Goal: Task Accomplishment & Management: Use online tool/utility

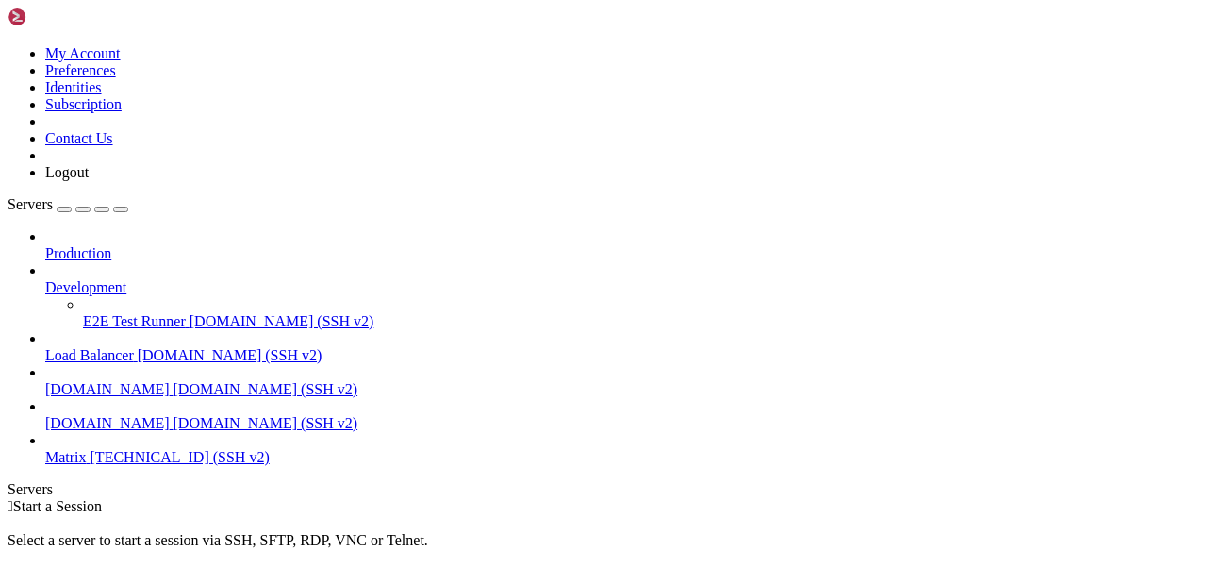
click at [90, 449] on span "[TECHNICAL_ID] (SSH v2)" at bounding box center [179, 457] width 179 height 16
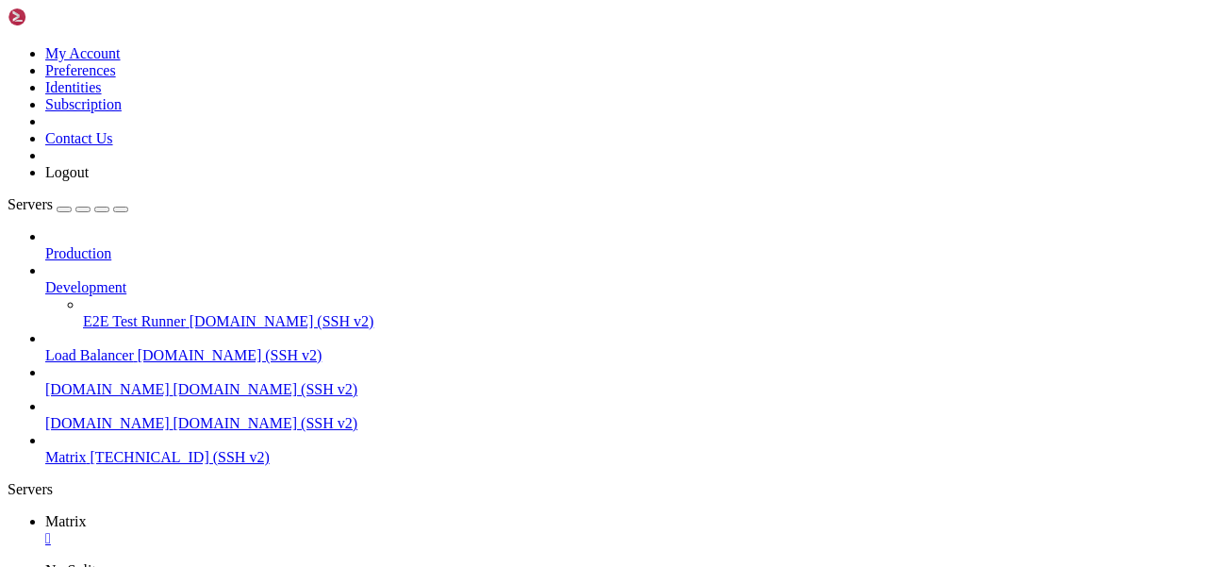
scroll to position [143, 0]
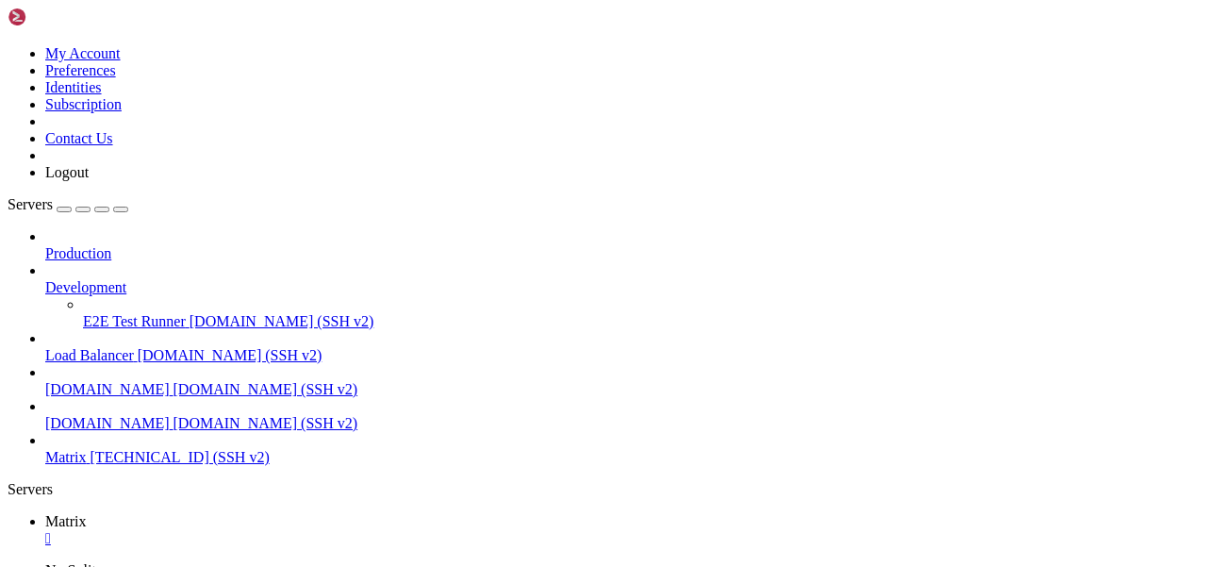
scroll to position [352, 0]
drag, startPoint x: 55, startPoint y: 1254, endPoint x: 259, endPoint y: 1258, distance: 204.6
drag, startPoint x: 55, startPoint y: 1262, endPoint x: 365, endPoint y: 1262, distance: 310.1
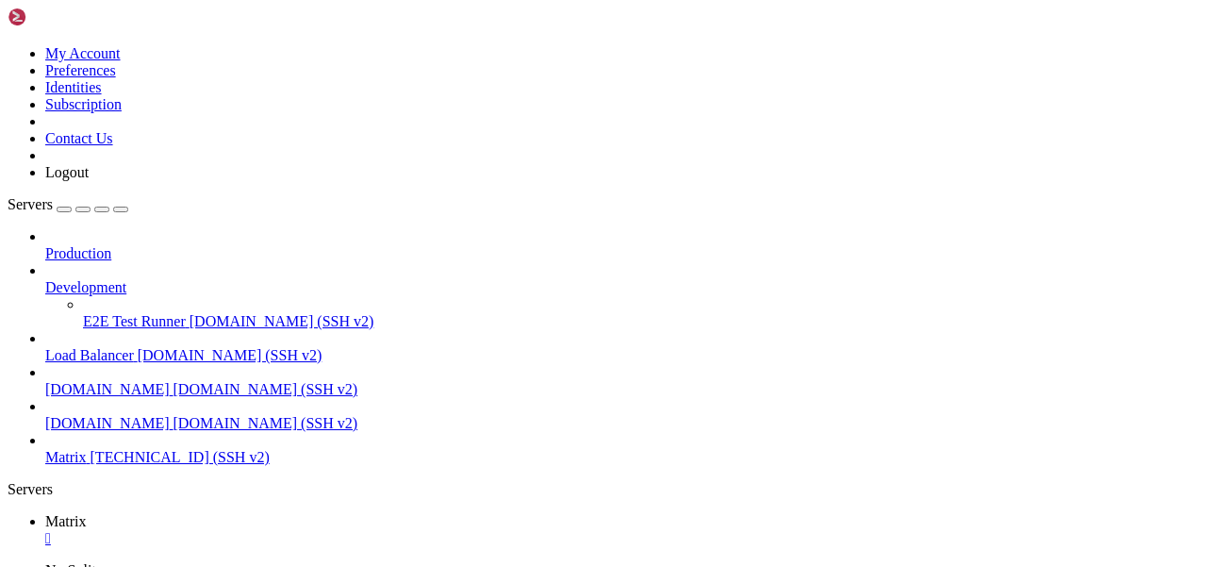
scroll to position [1010, 0]
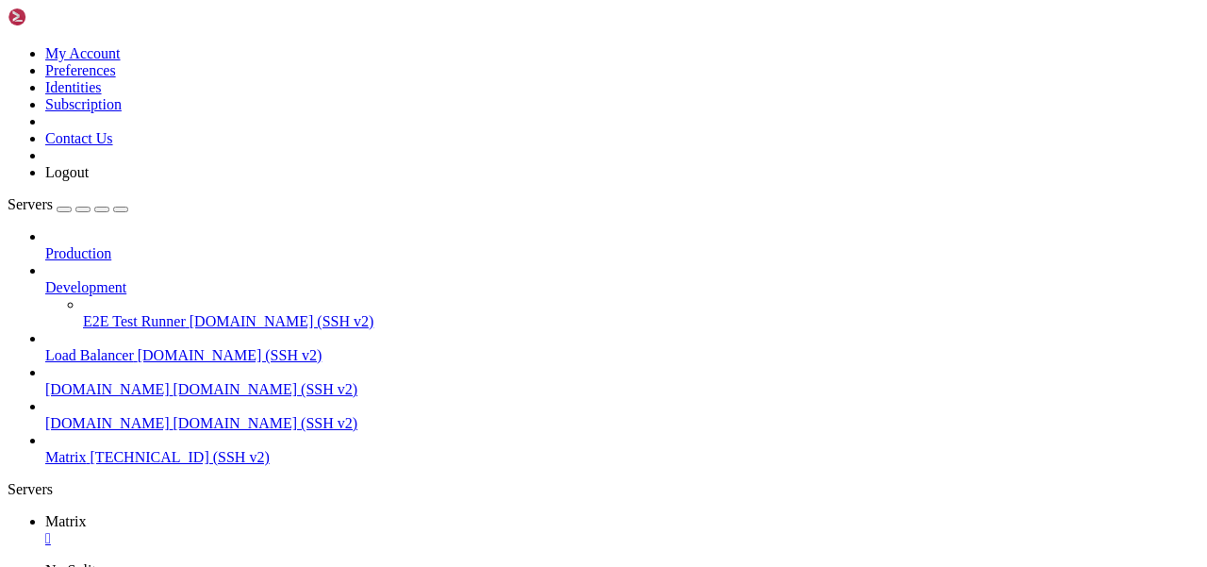
scroll to position [1137, 0]
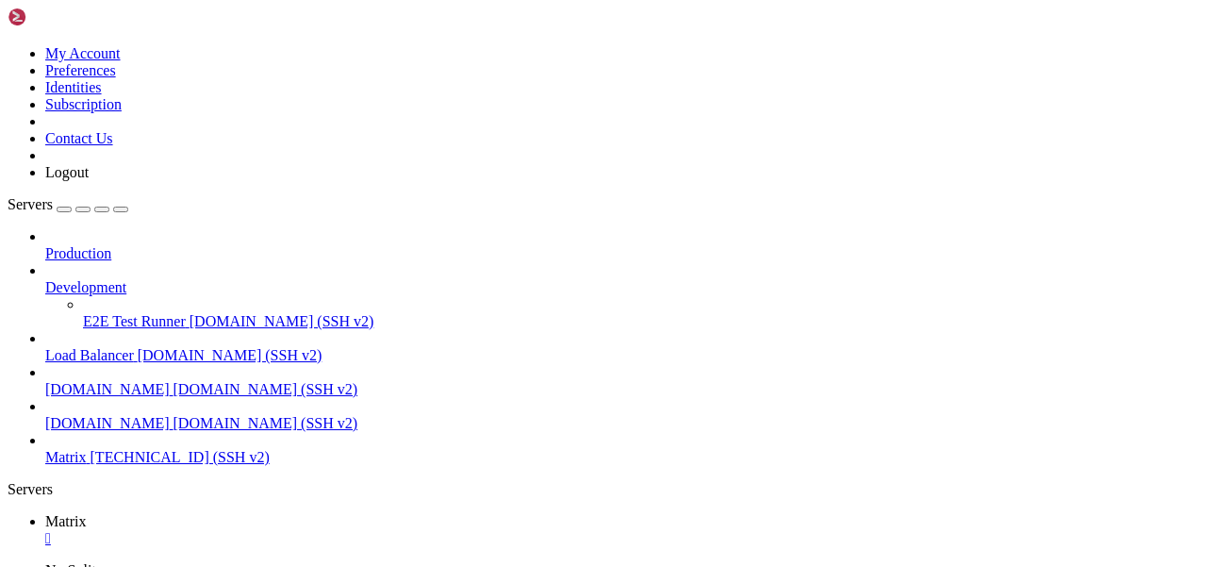
scroll to position [7131, 0]
drag, startPoint x: 452, startPoint y: 928, endPoint x: 626, endPoint y: 928, distance: 173.4
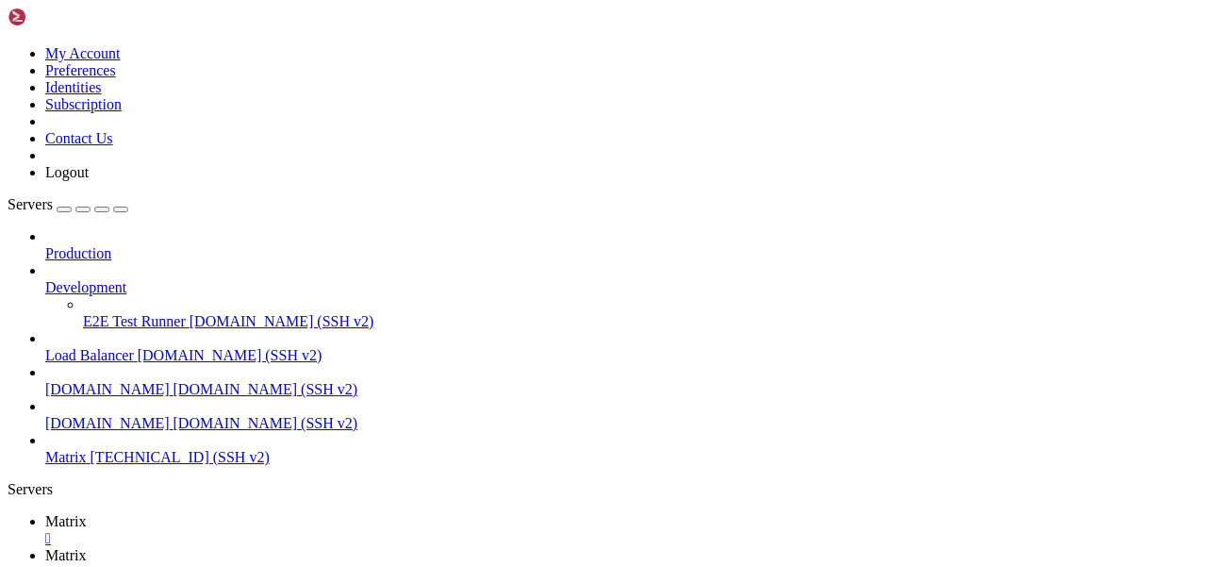
scroll to position [0, 0]
click at [87, 513] on span "Matrix" at bounding box center [65, 521] width 41 height 16
click at [87, 547] on span "Matrix" at bounding box center [65, 555] width 41 height 16
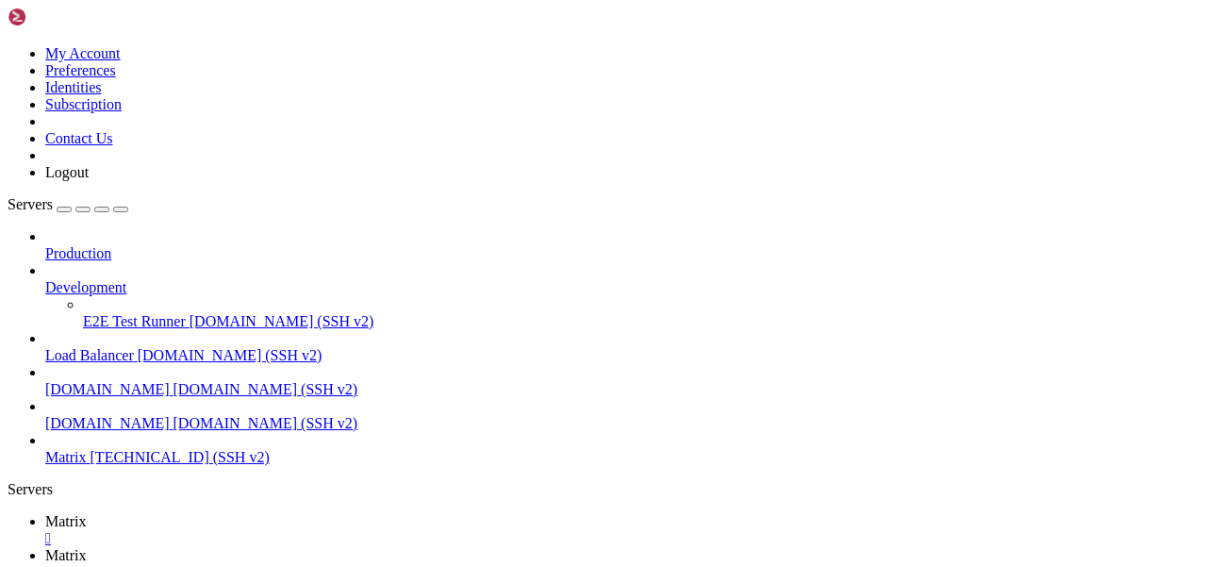
scroll to position [638, 0]
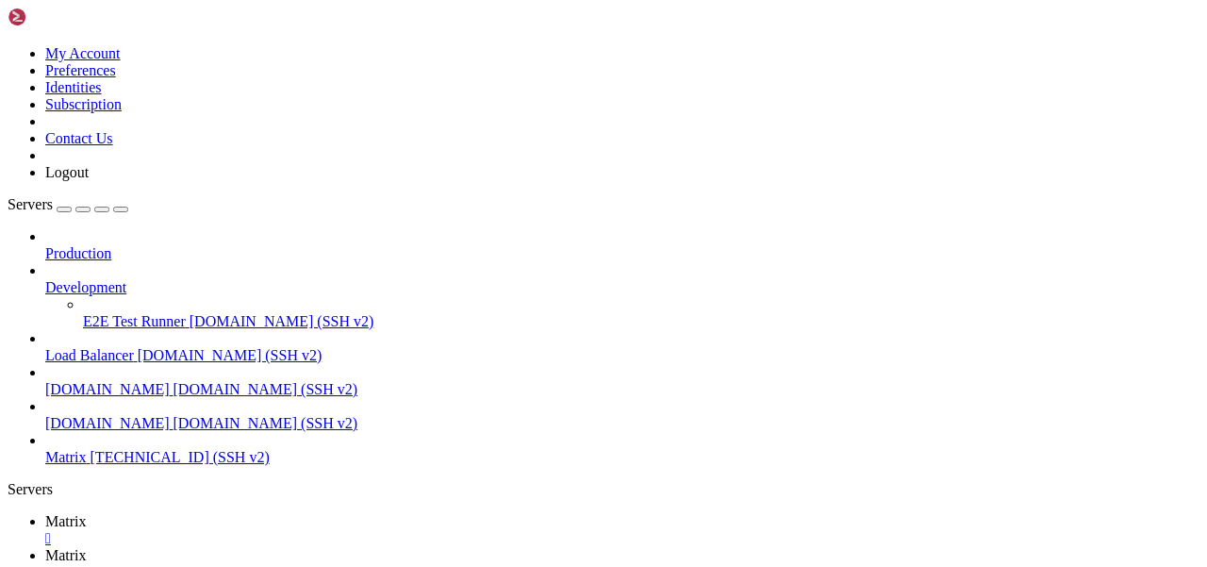
type input "/var/log/matrix-[MEDICAL_DATA]"
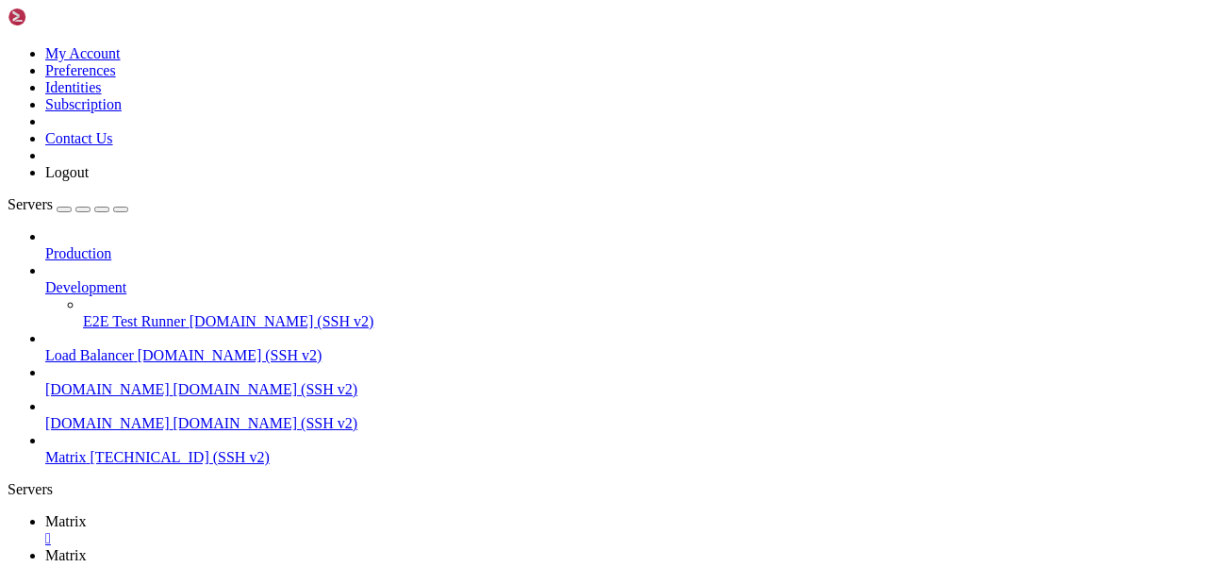
scroll to position [0, 0]
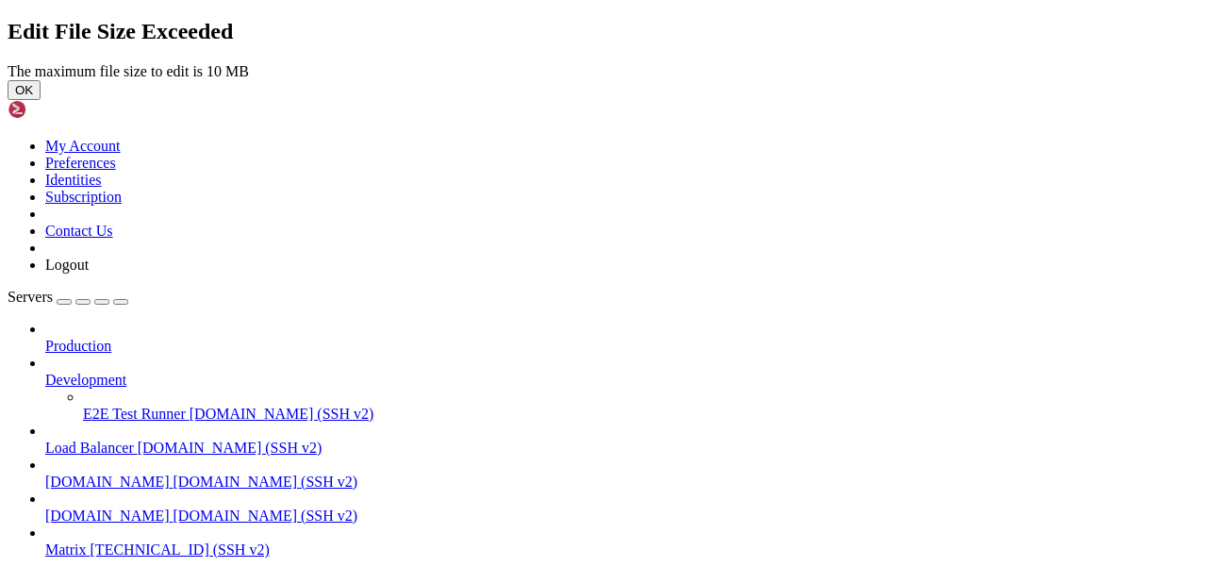
click at [41, 100] on button "OK" at bounding box center [24, 90] width 33 height 20
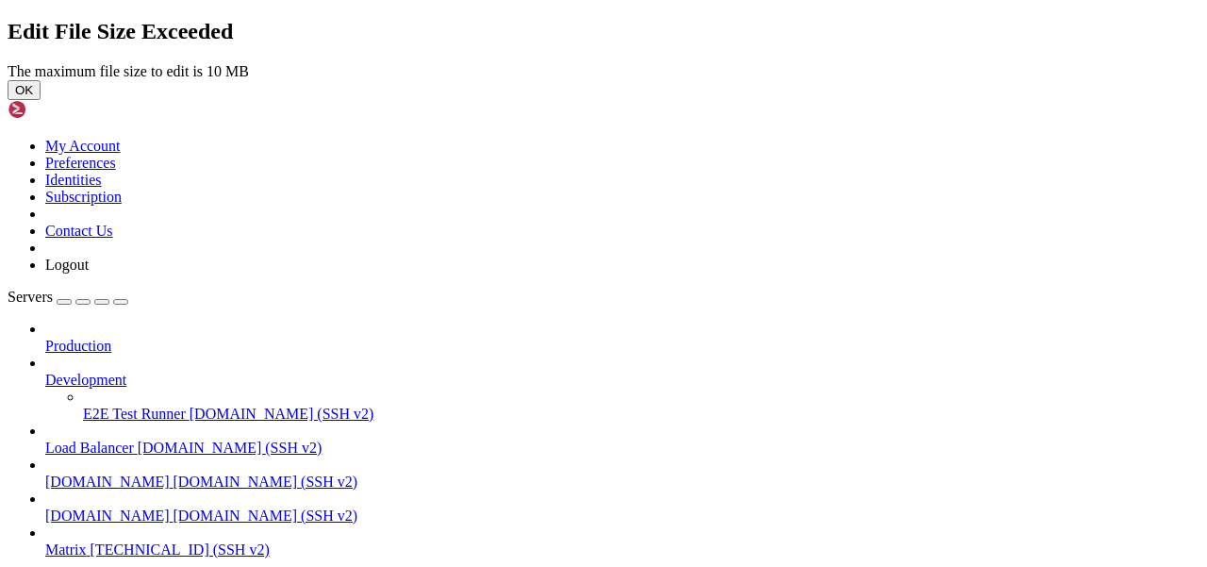
click at [41, 100] on button "OK" at bounding box center [24, 90] width 33 height 20
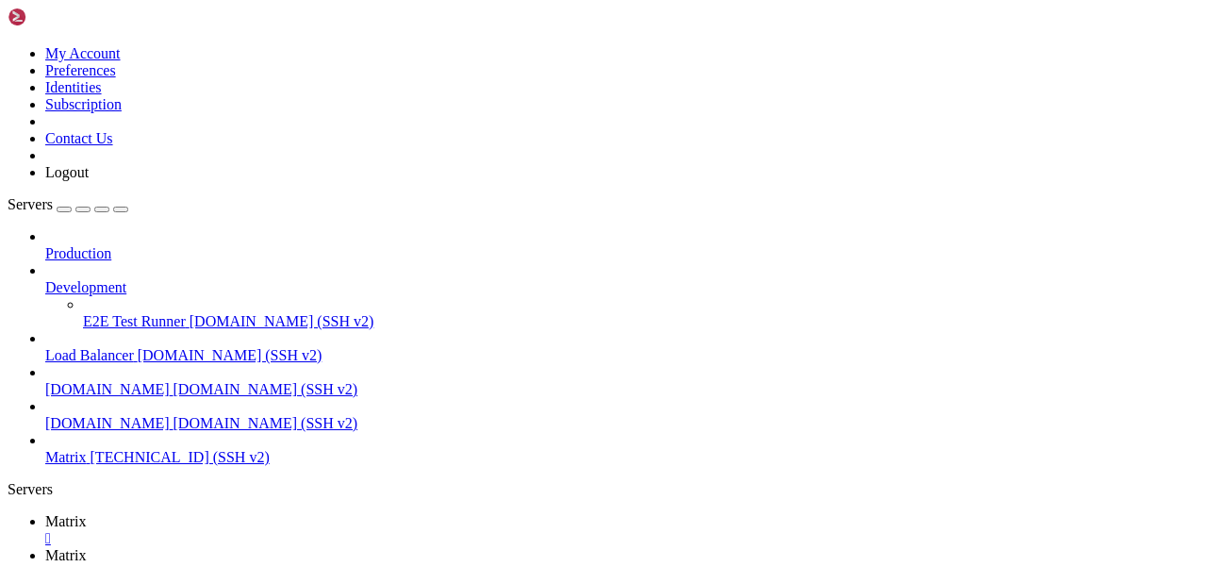
click at [290, 513] on link "Matrix " at bounding box center [622, 530] width 1154 height 34
drag, startPoint x: 421, startPoint y: 1296, endPoint x: 723, endPoint y: 1296, distance: 301.6
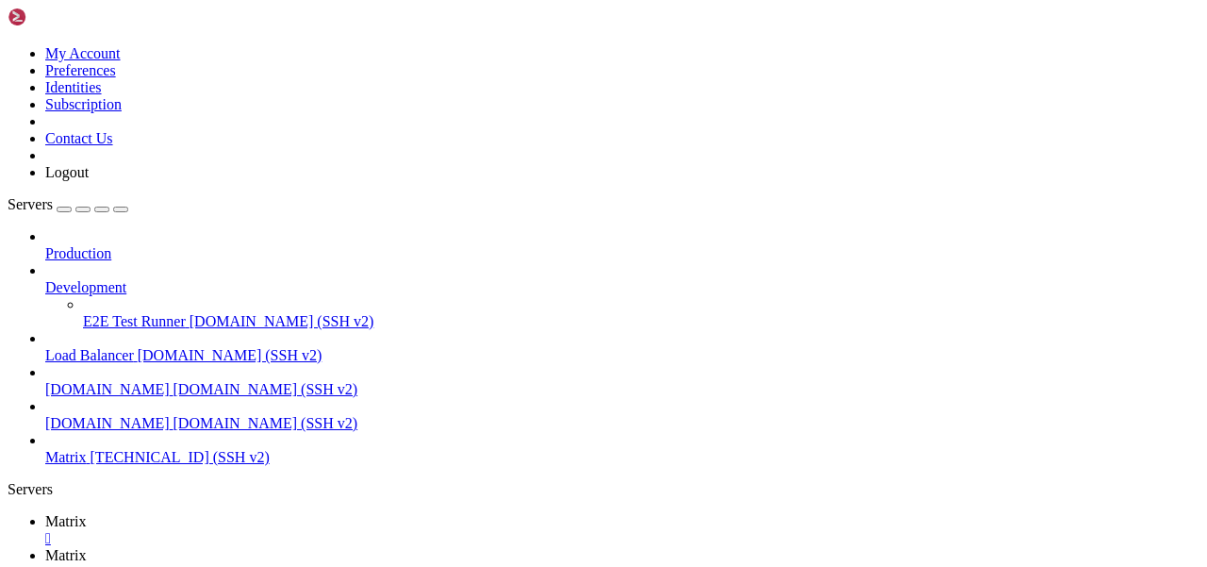
drag, startPoint x: 410, startPoint y: 1280, endPoint x: 144, endPoint y: 1277, distance: 265.8
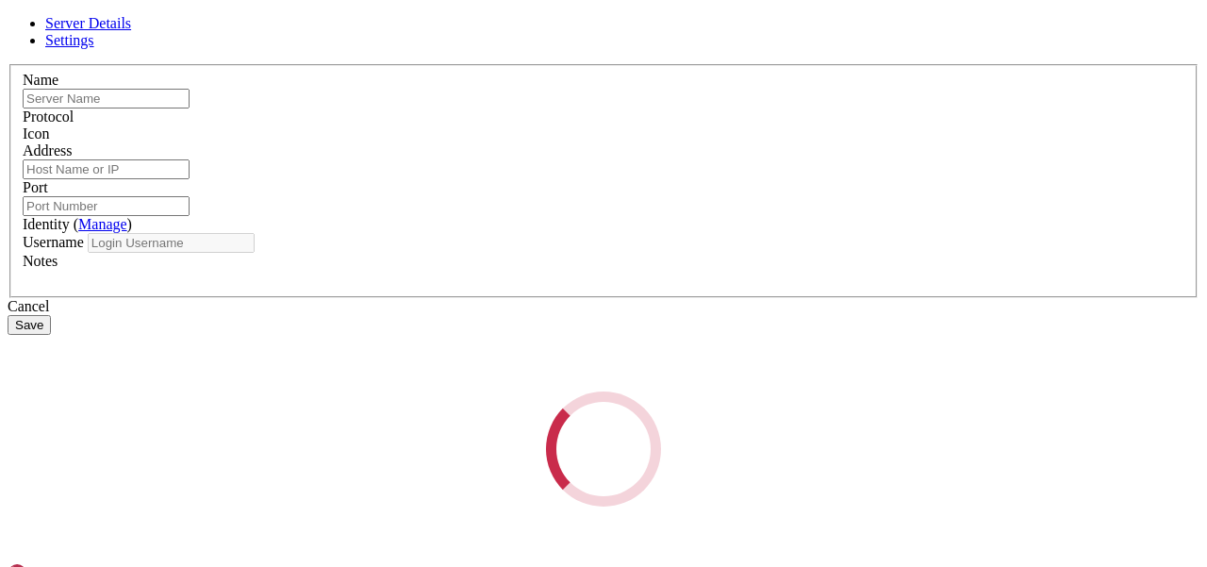
type input "Matrix"
type input "[TECHNICAL_ID]"
type input "22"
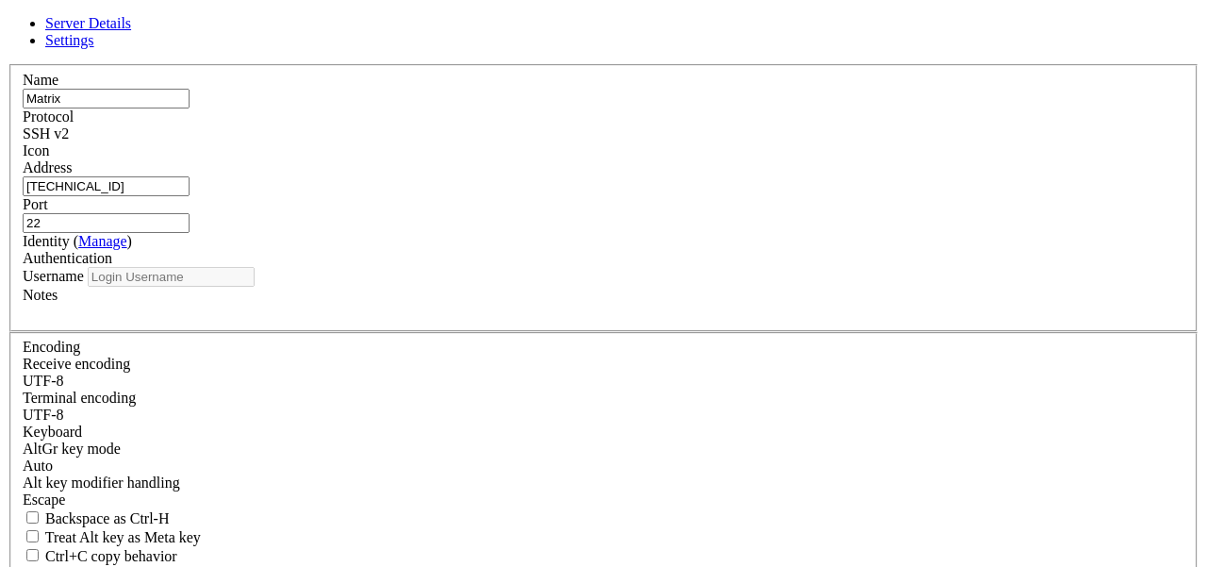
type input "root"
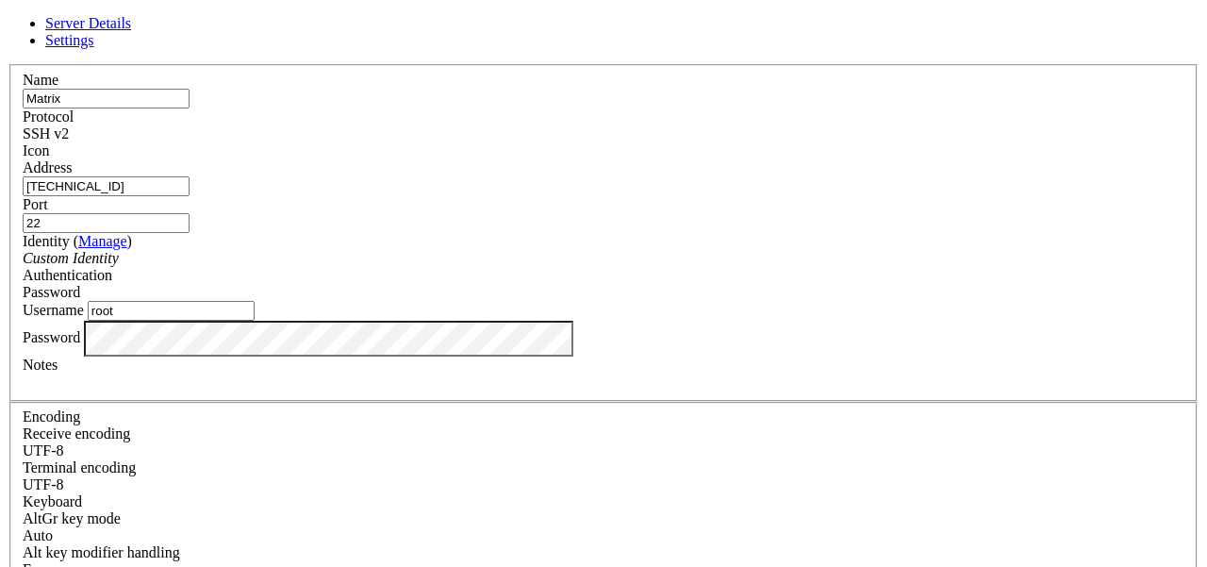
drag, startPoint x: 460, startPoint y: 195, endPoint x: 344, endPoint y: 196, distance: 115.9
click at [344, 196] on div "Address [TECHNICAL_ID]" at bounding box center [603, 177] width 1161 height 37
click at [8, 64] on icon at bounding box center [8, 64] width 0 height 0
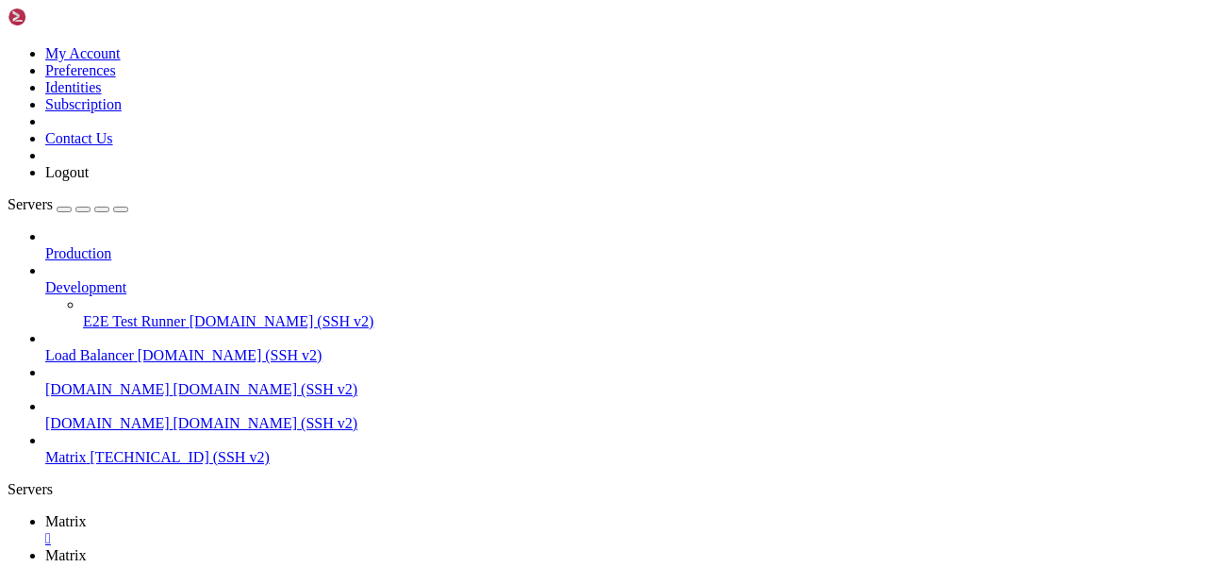
click at [64, 209] on div "button" at bounding box center [64, 209] width 0 height 0
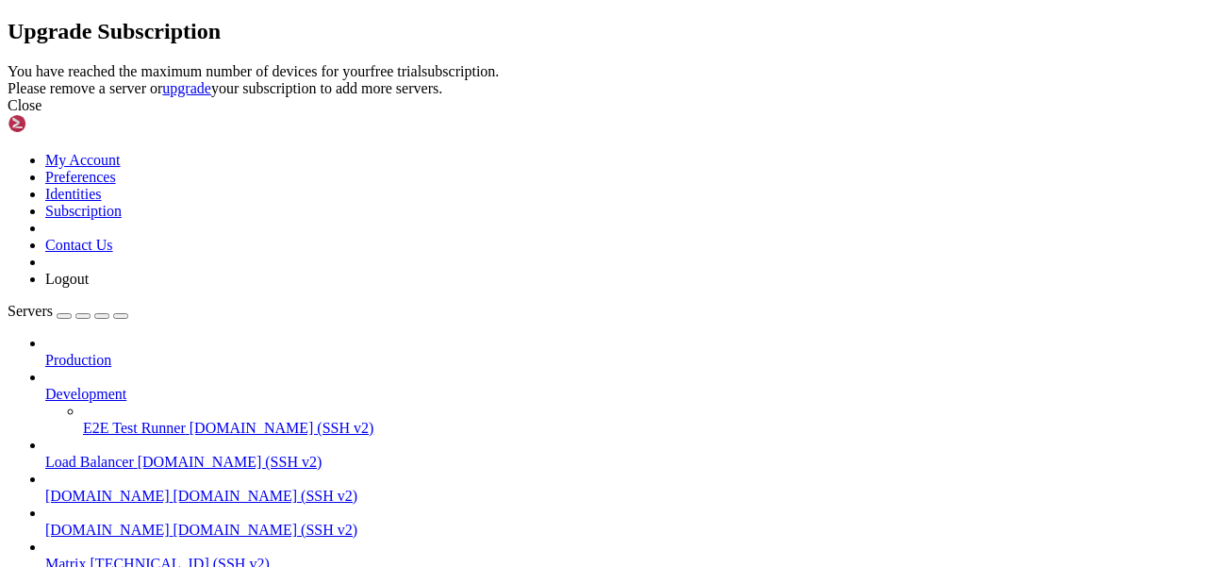
click at [814, 114] on div "Close" at bounding box center [603, 105] width 1191 height 17
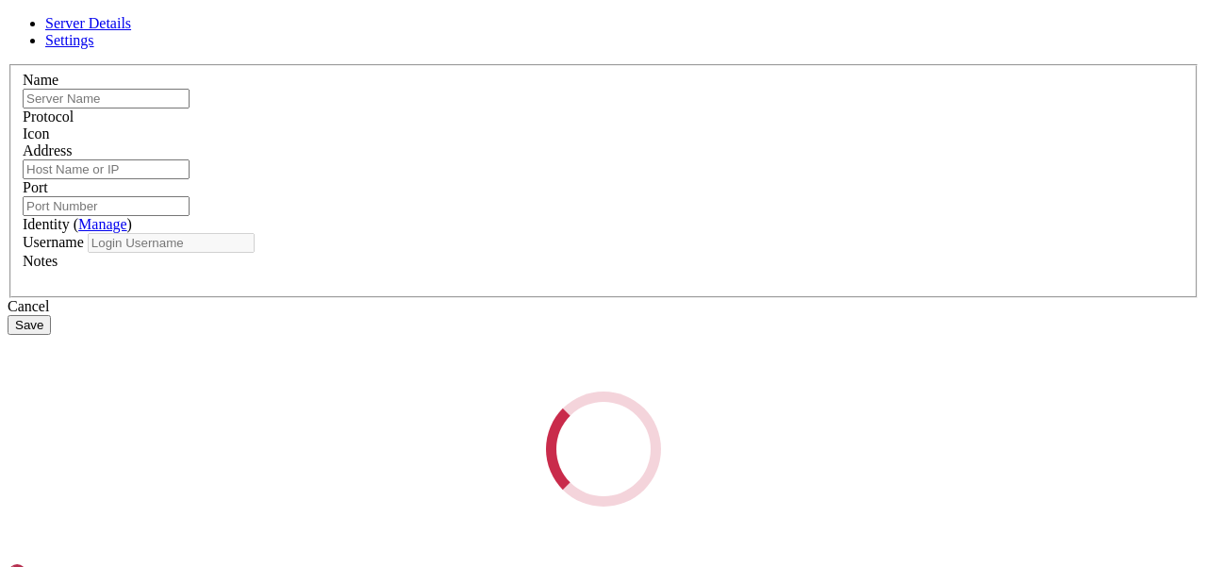
type input "[DOMAIN_NAME]"
type input "22"
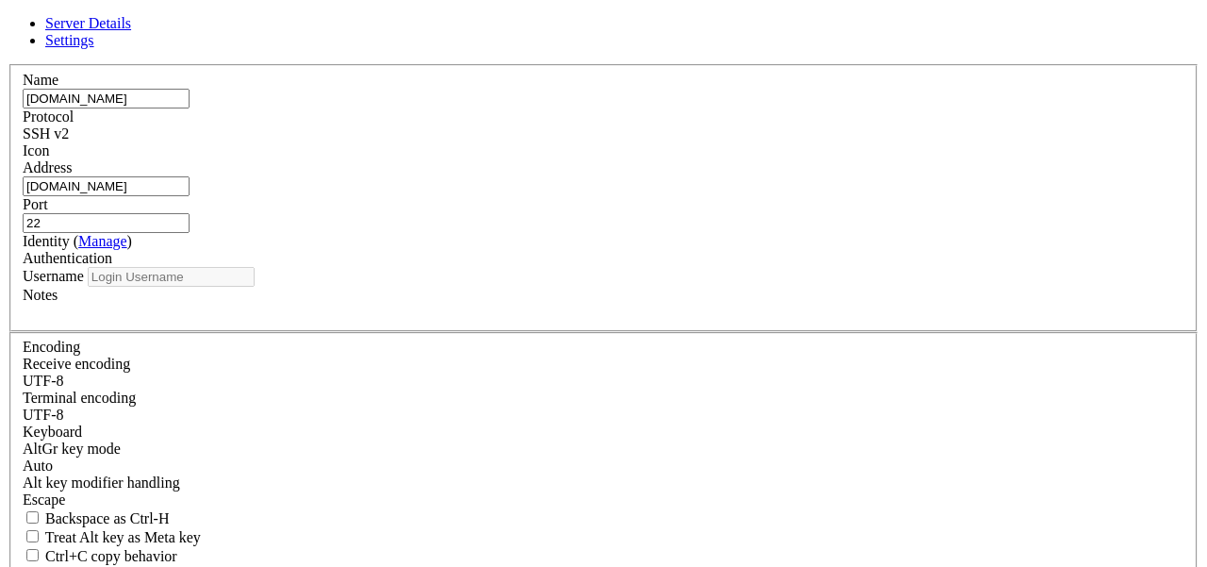
type input "kestelha"
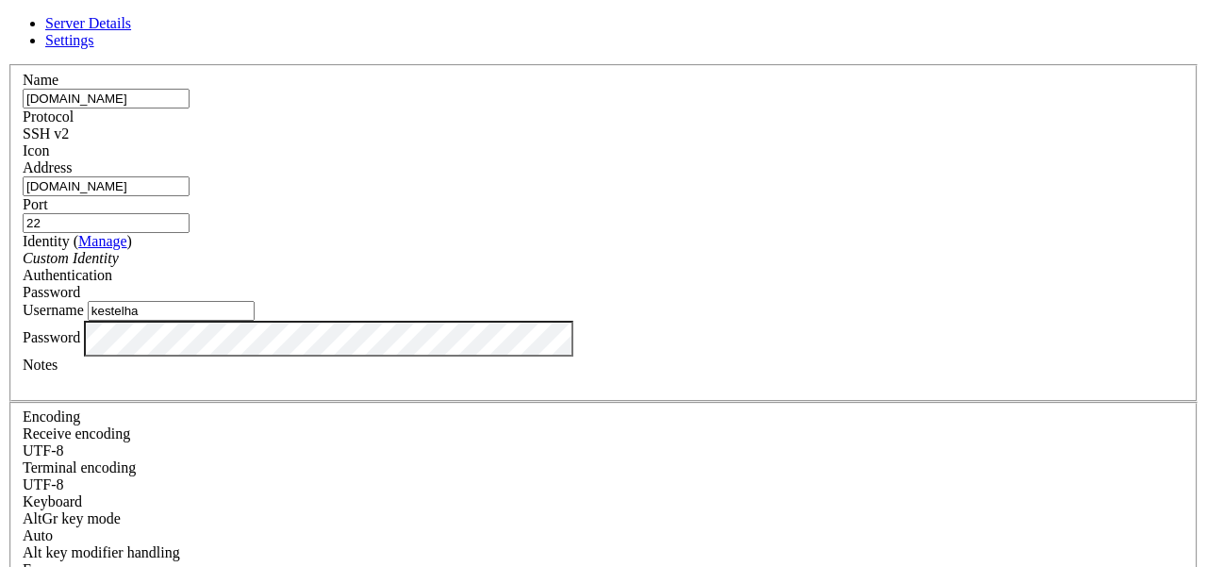
drag, startPoint x: 506, startPoint y: 195, endPoint x: 356, endPoint y: 195, distance: 149.9
click at [189, 195] on input "[DOMAIN_NAME]" at bounding box center [106, 186] width 167 height 20
click at [8, 64] on icon at bounding box center [8, 64] width 0 height 0
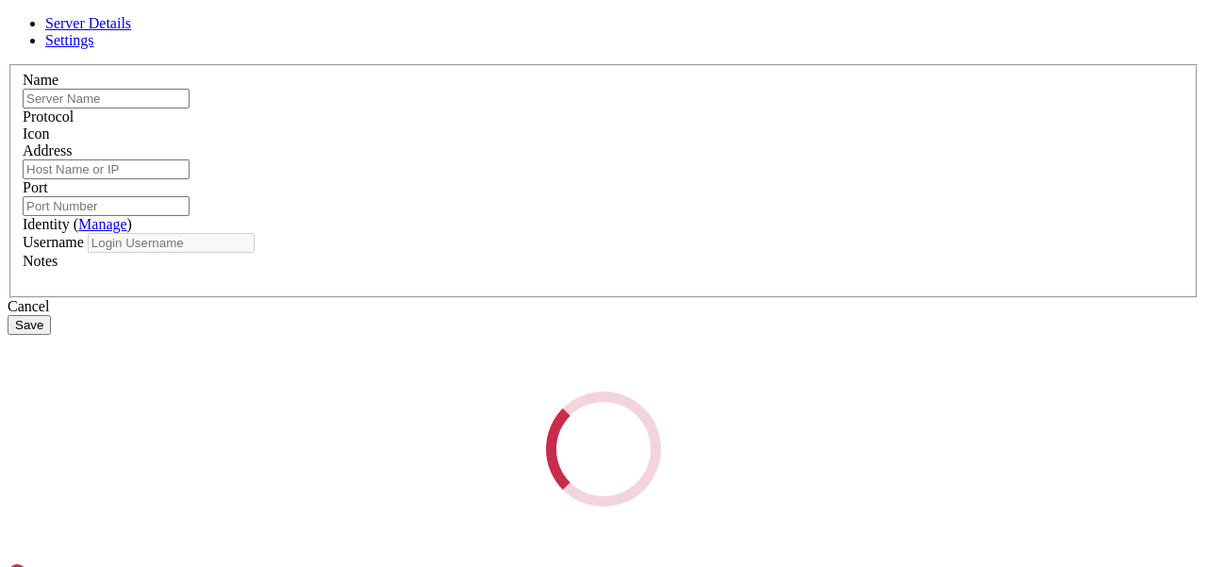
type input "[DOMAIN_NAME]"
type input "22"
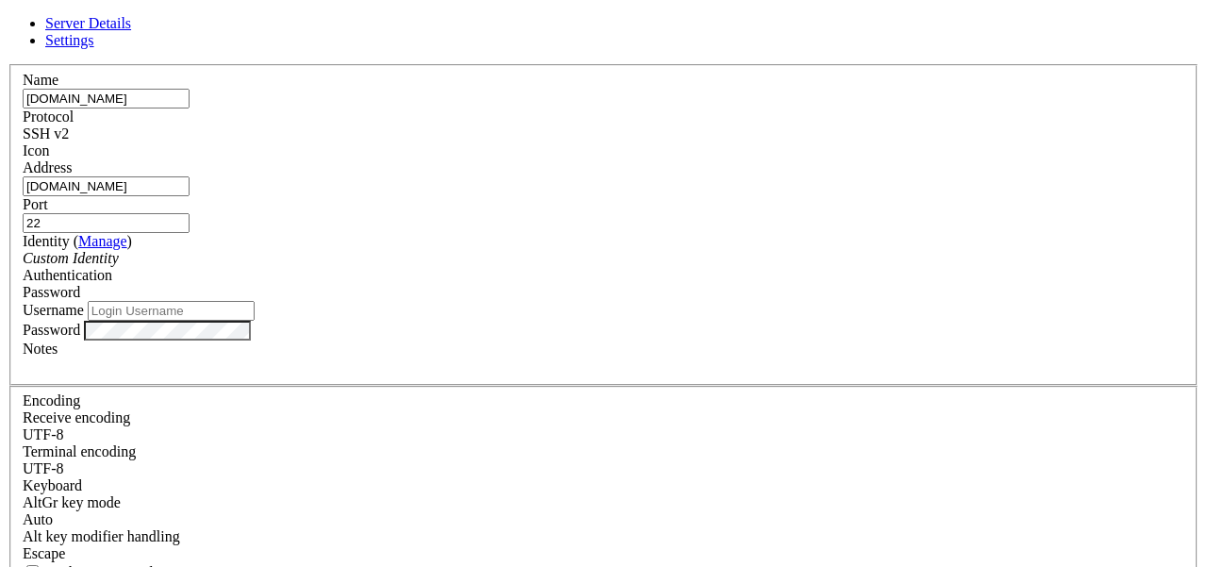
type input "dualhaus"
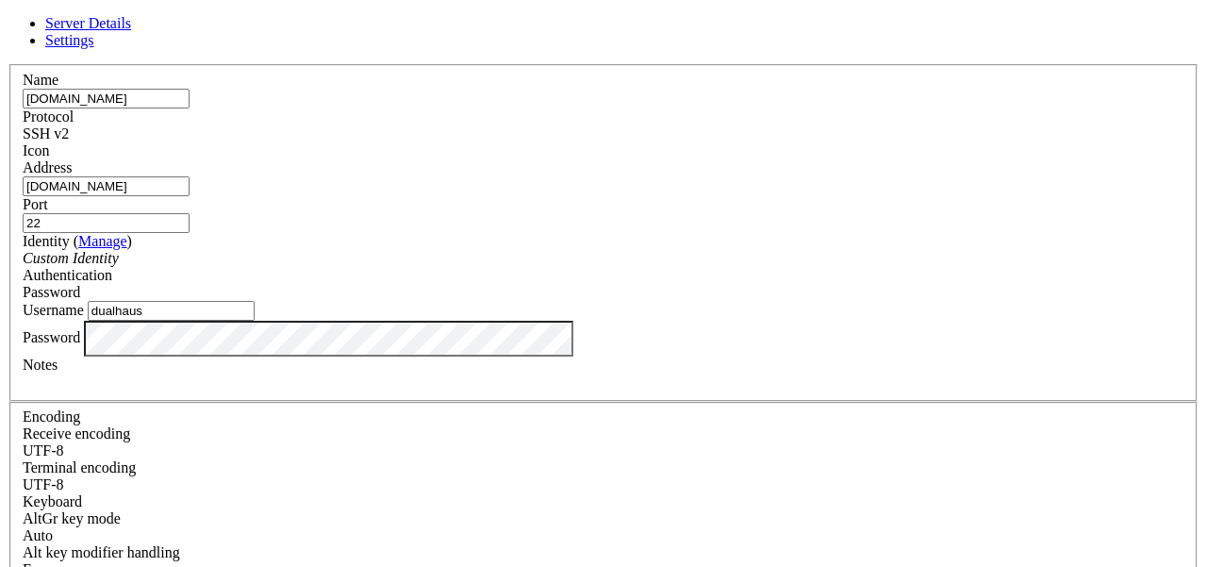
drag, startPoint x: 491, startPoint y: 198, endPoint x: 359, endPoint y: 198, distance: 132.0
click at [189, 196] on input "[DOMAIN_NAME]" at bounding box center [106, 186] width 167 height 20
paste input "[TECHNICAL_ID]"
type input "[TECHNICAL_ID]"
drag, startPoint x: 482, startPoint y: 122, endPoint x: 337, endPoint y: 122, distance: 145.2
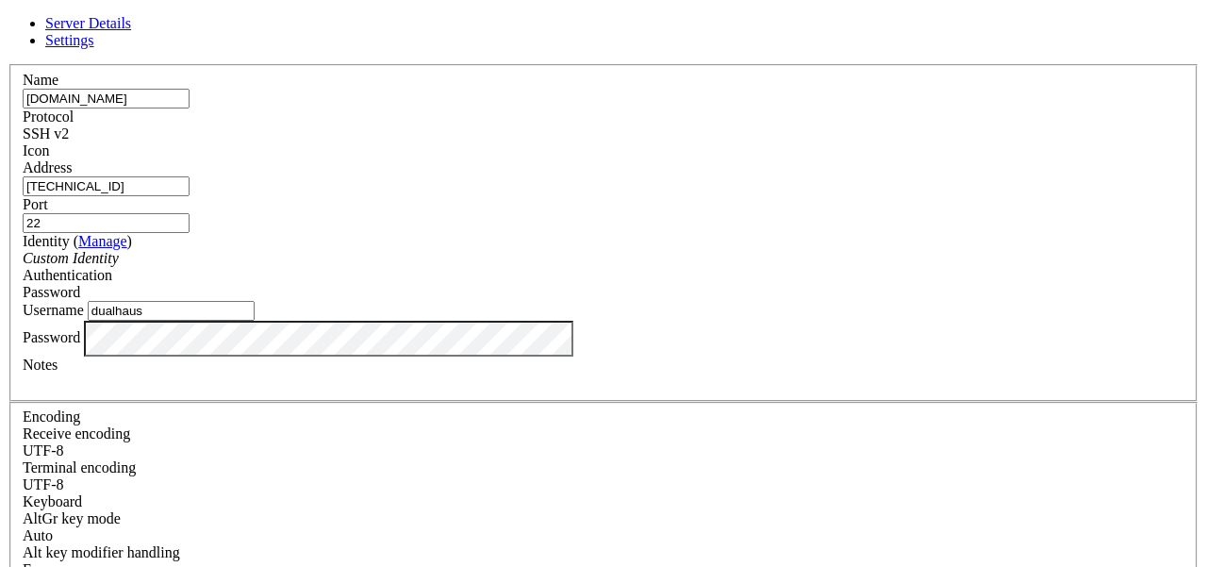
click at [337, 122] on div "Name [DOMAIN_NAME] Protocol SSH v2 Icon Address [TECHNICAL_ID] ( )" at bounding box center [603, 410] width 1191 height 693
type input "Desktop"
drag, startPoint x: 529, startPoint y: 329, endPoint x: 272, endPoint y: 329, distance: 256.4
click at [272, 329] on div "Server Details Settings Name Desktop Protocol SSH v2 Icon" at bounding box center [603, 404] width 1191 height 779
type input "Dualhaus"
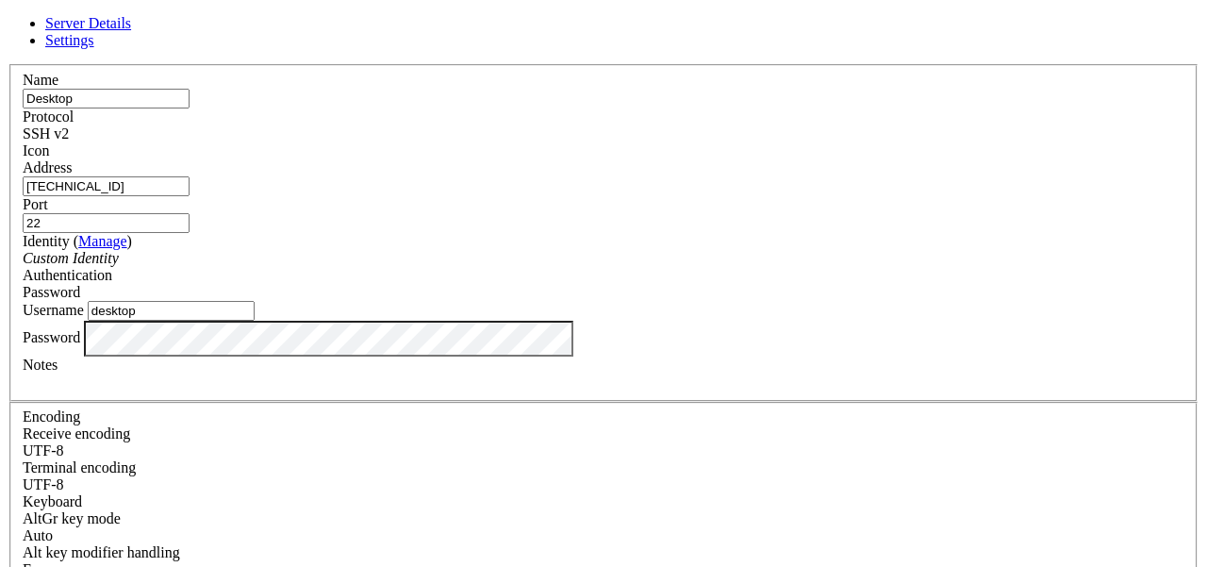
type input "desktop"
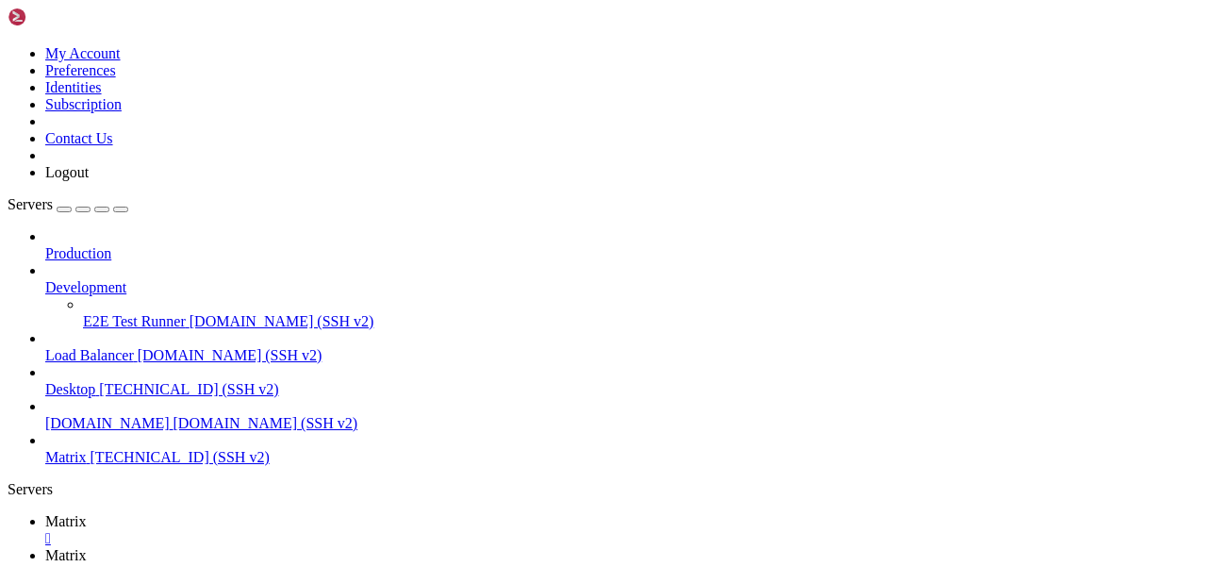
click at [95, 381] on span "Desktop" at bounding box center [70, 389] width 50 height 16
click at [325, 530] on div "" at bounding box center [622, 538] width 1154 height 17
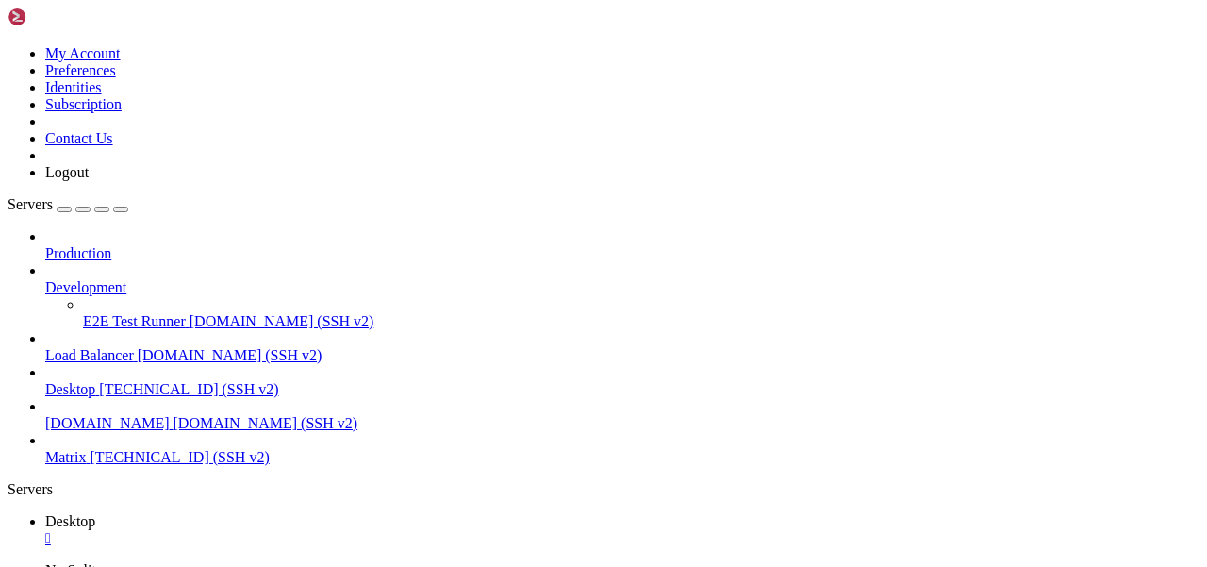
click at [129, 449] on span "[TECHNICAL_ID] (SSH v2)" at bounding box center [179, 457] width 179 height 16
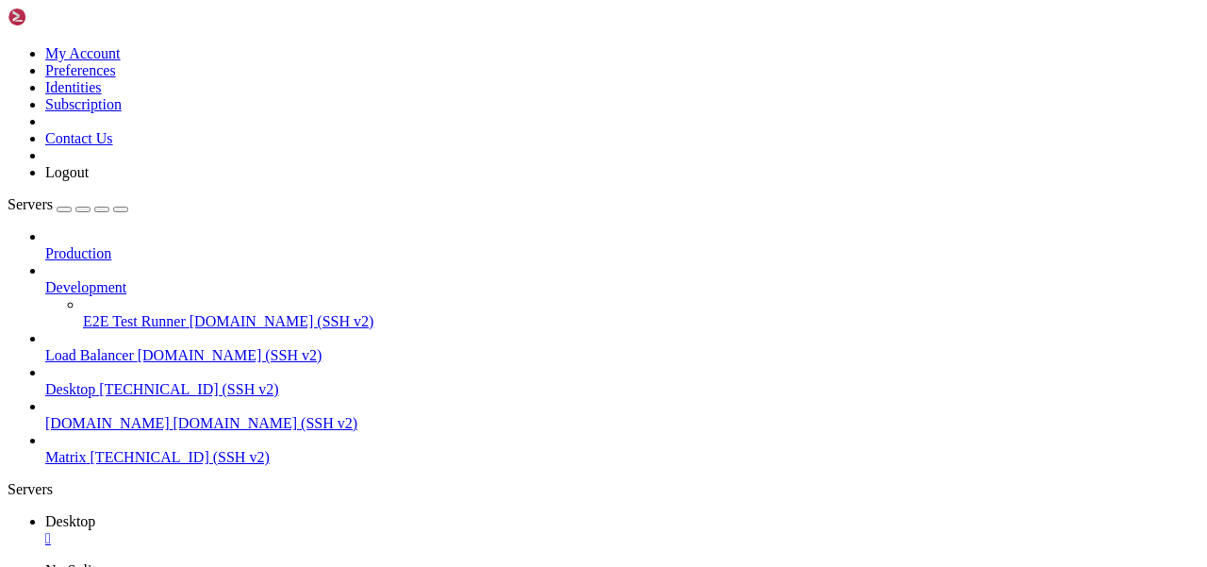
click at [129, 449] on span "[TECHNICAL_ID] (SSH v2)" at bounding box center [179, 457] width 179 height 16
click at [339, 530] on div "" at bounding box center [622, 538] width 1154 height 17
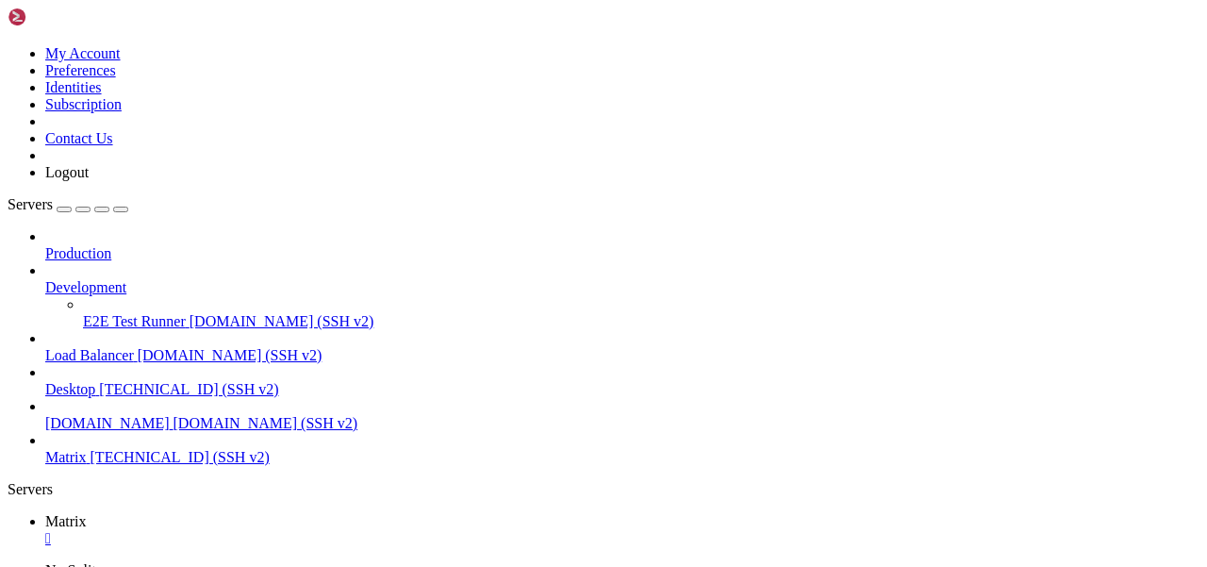
scroll to position [18690, 0]
drag, startPoint x: 696, startPoint y: 1142, endPoint x: 18, endPoint y: 1124, distance: 678.0
copy div "/usr/bin/mandb: can't write to /var/cache/man/4170: No space left on device /us…"
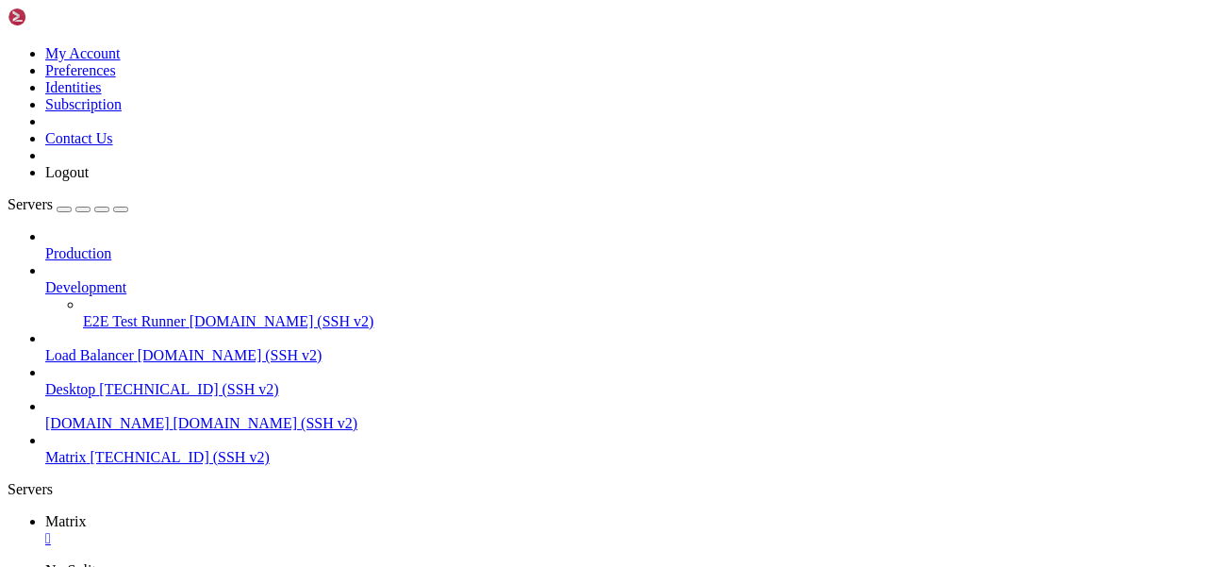
scroll to position [19549, 0]
drag, startPoint x: 144, startPoint y: 1243, endPoint x: 434, endPoint y: 1243, distance: 289.4
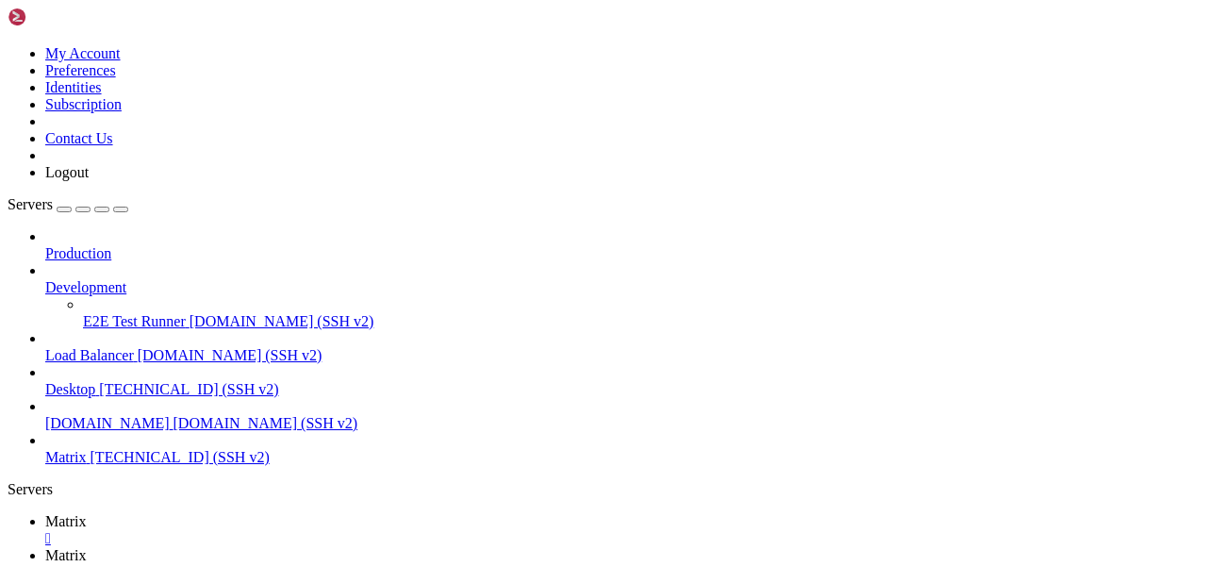
type input "/etc"
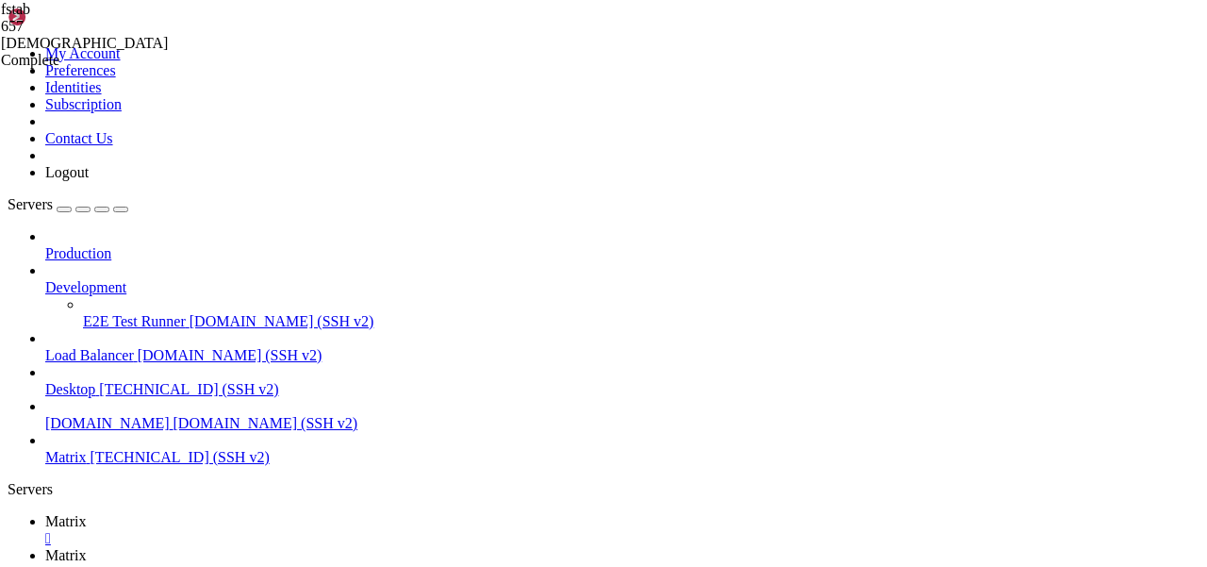
click at [277, 513] on link "Matrix " at bounding box center [622, 530] width 1154 height 34
click at [87, 547] on span "Matrix" at bounding box center [65, 555] width 41 height 16
